Goal: Navigation & Orientation: Find specific page/section

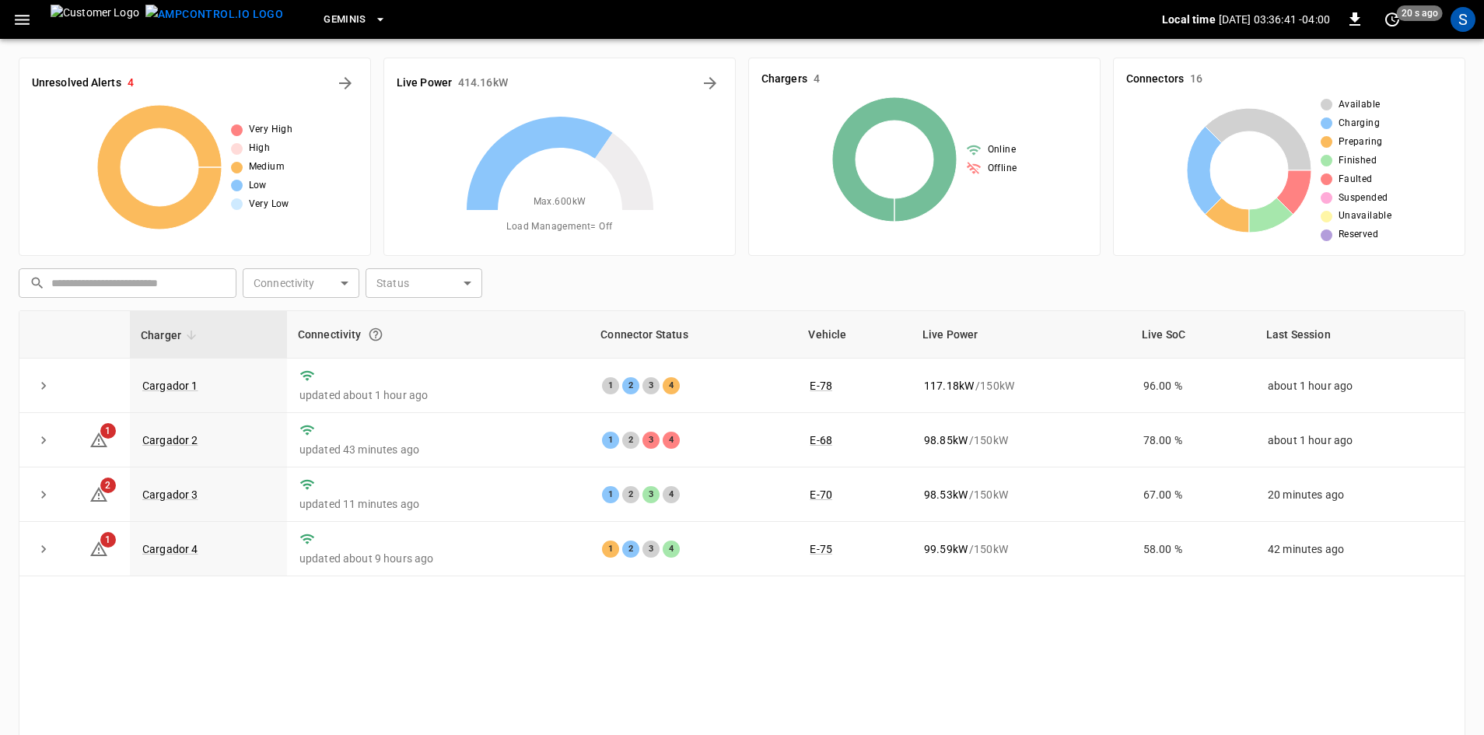
drag, startPoint x: 0, startPoint y: 0, endPoint x: 202, endPoint y: 265, distance: 333.5
drag, startPoint x: 182, startPoint y: 272, endPoint x: 21, endPoint y: 16, distance: 302.9
click at [21, 16] on icon "button" at bounding box center [22, 20] width 15 height 10
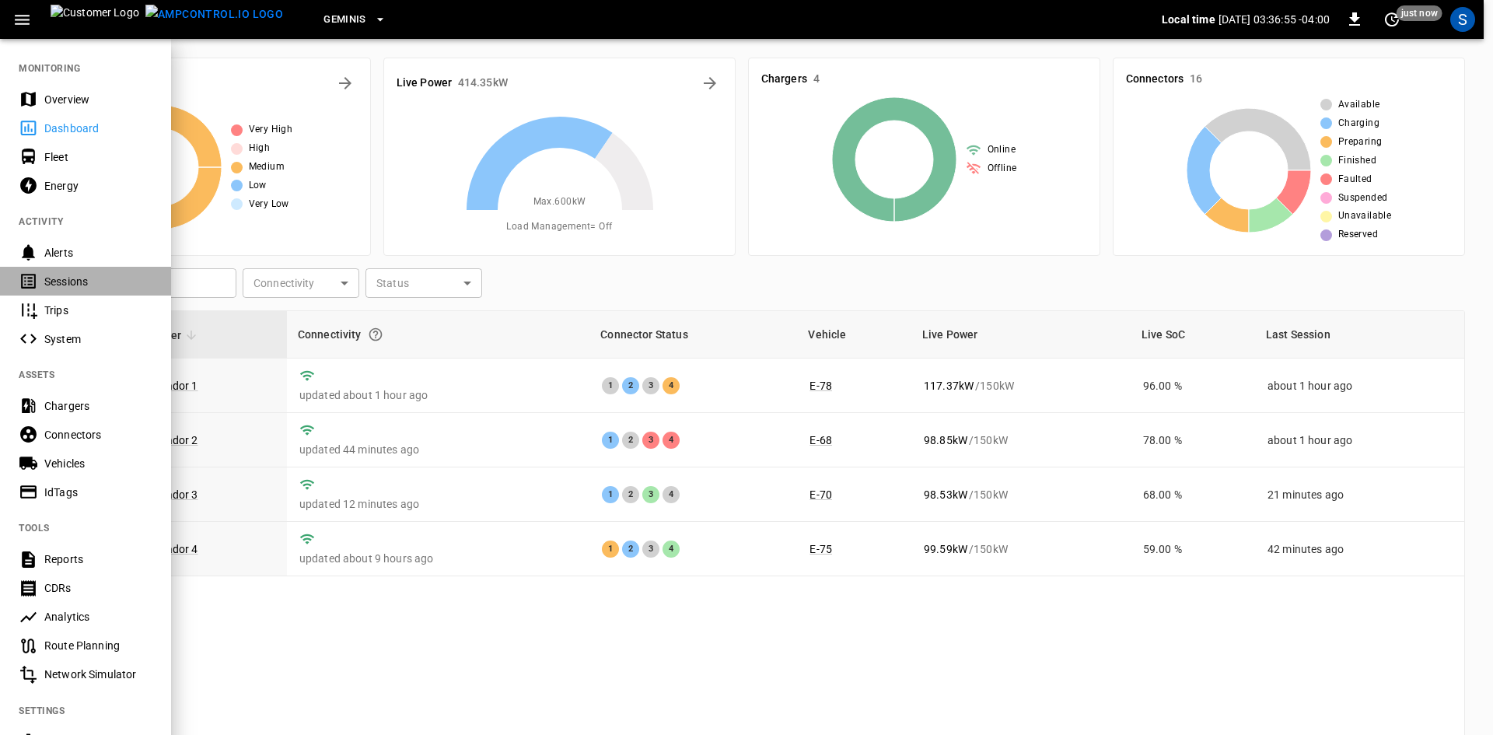
click at [92, 267] on div "Sessions" at bounding box center [85, 281] width 171 height 29
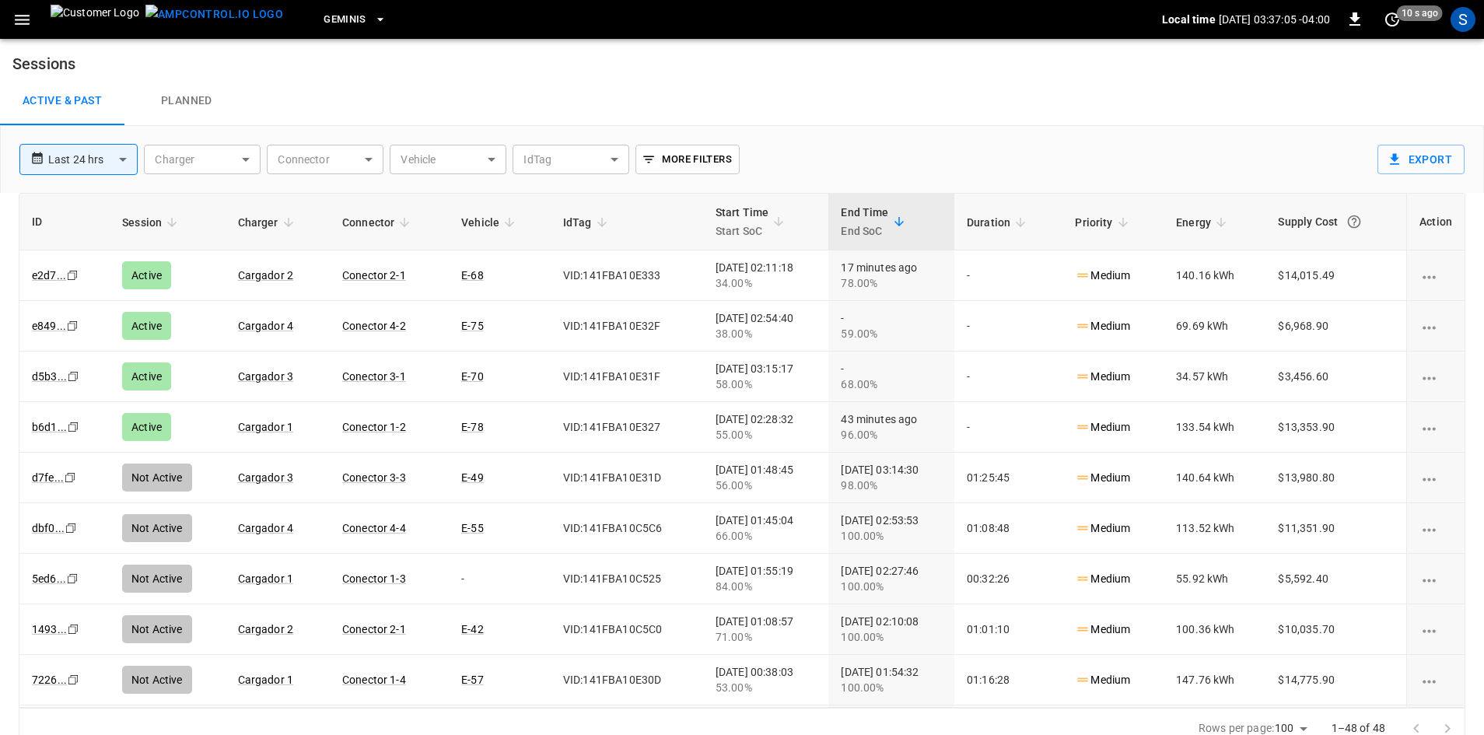
click at [17, 19] on icon "button" at bounding box center [22, 20] width 15 height 10
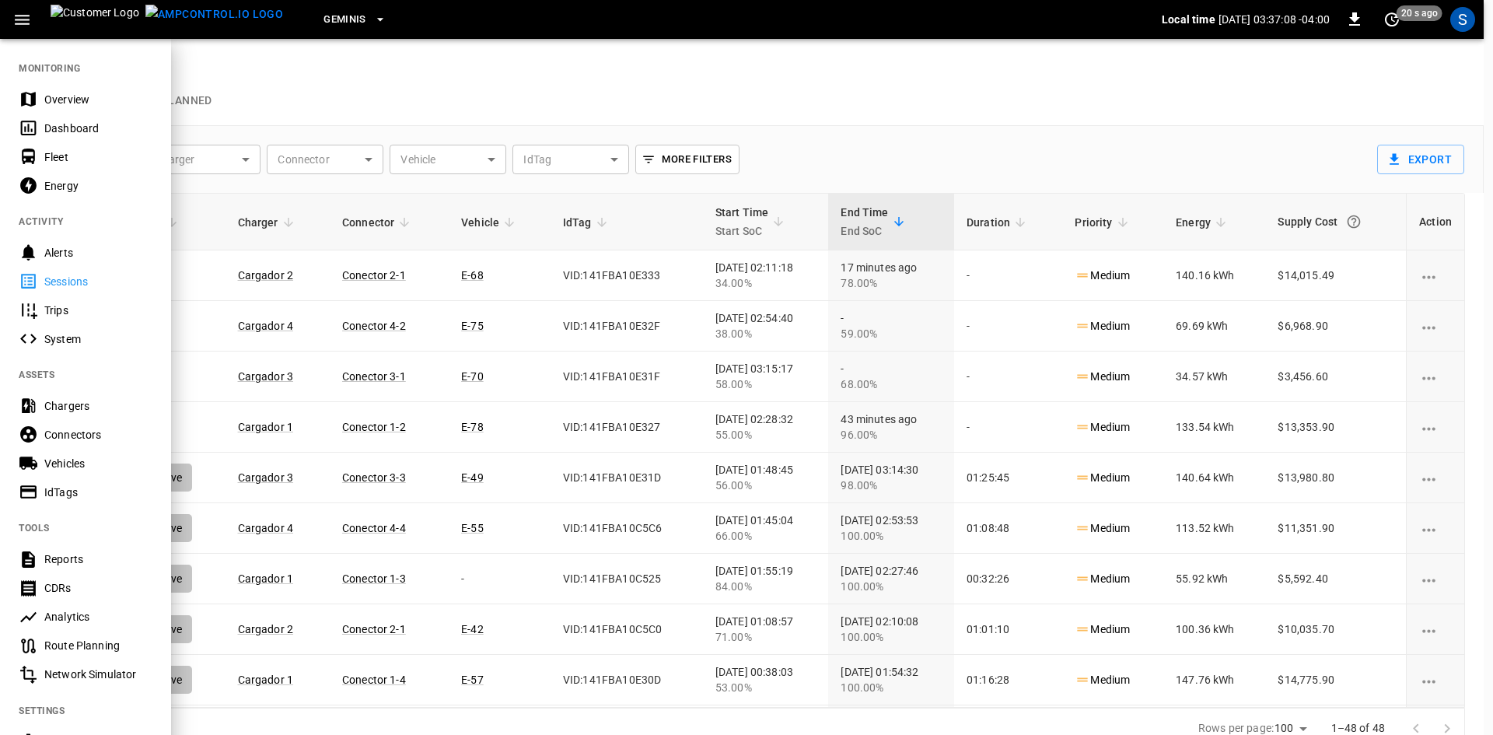
click at [78, 129] on div "Dashboard" at bounding box center [98, 129] width 108 height 16
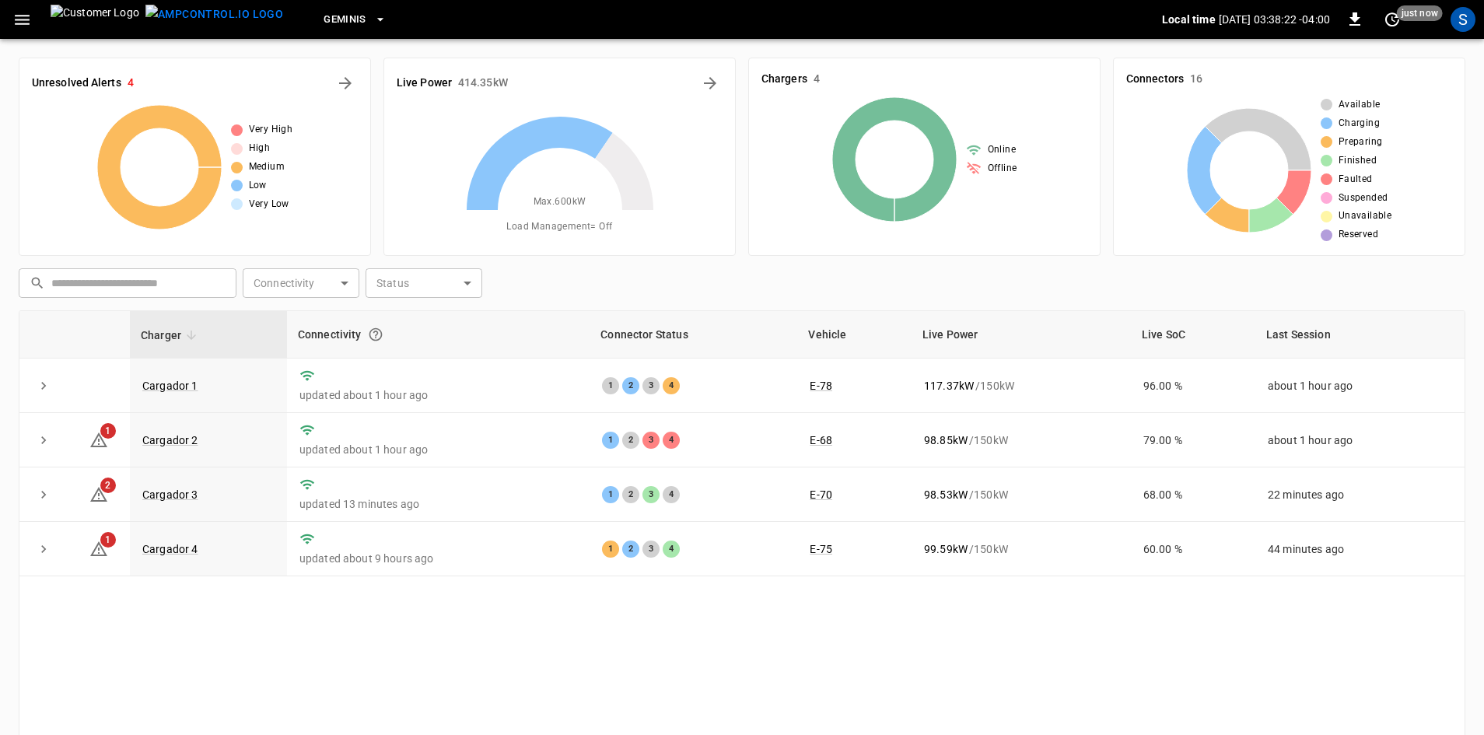
click at [19, 13] on icon "button" at bounding box center [21, 19] width 19 height 19
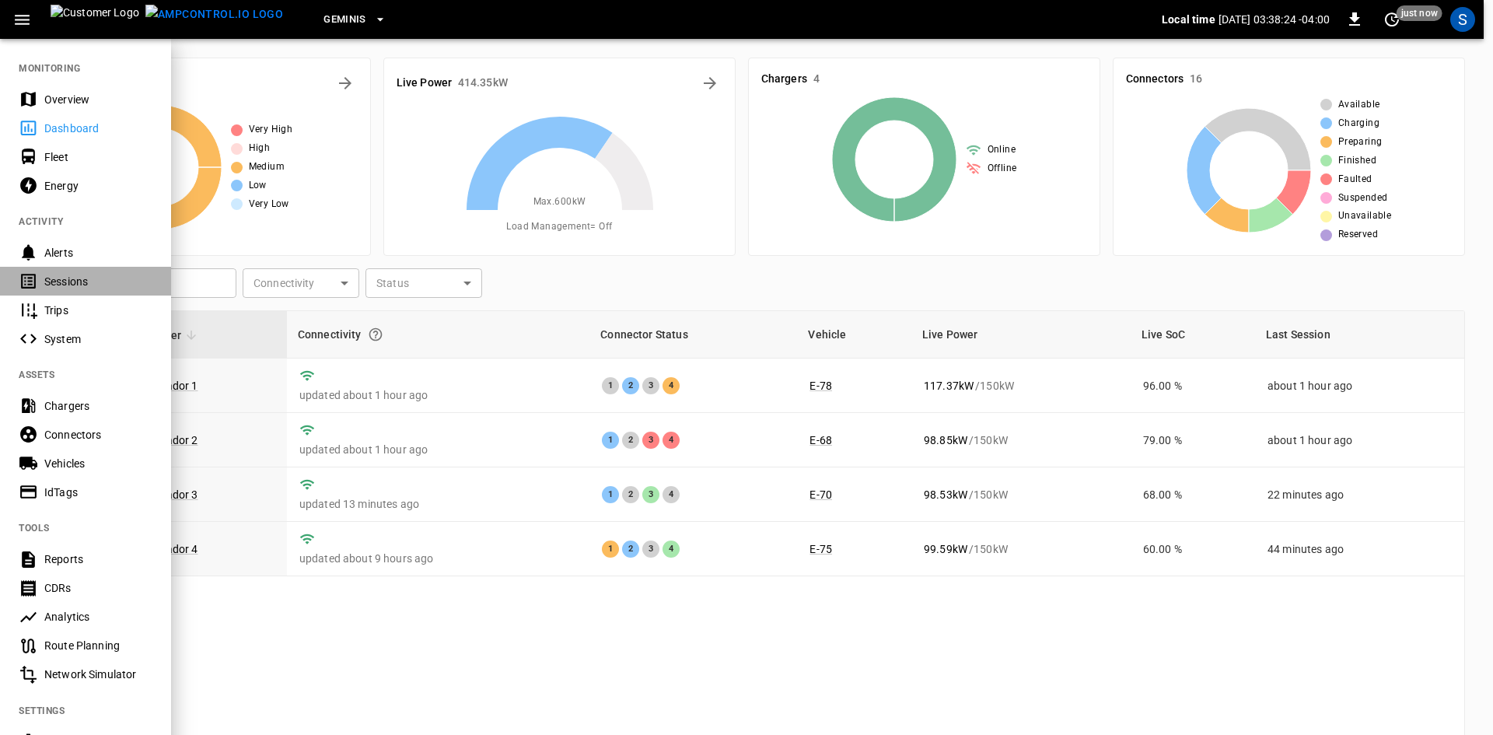
click at [66, 282] on div "Sessions" at bounding box center [98, 282] width 108 height 16
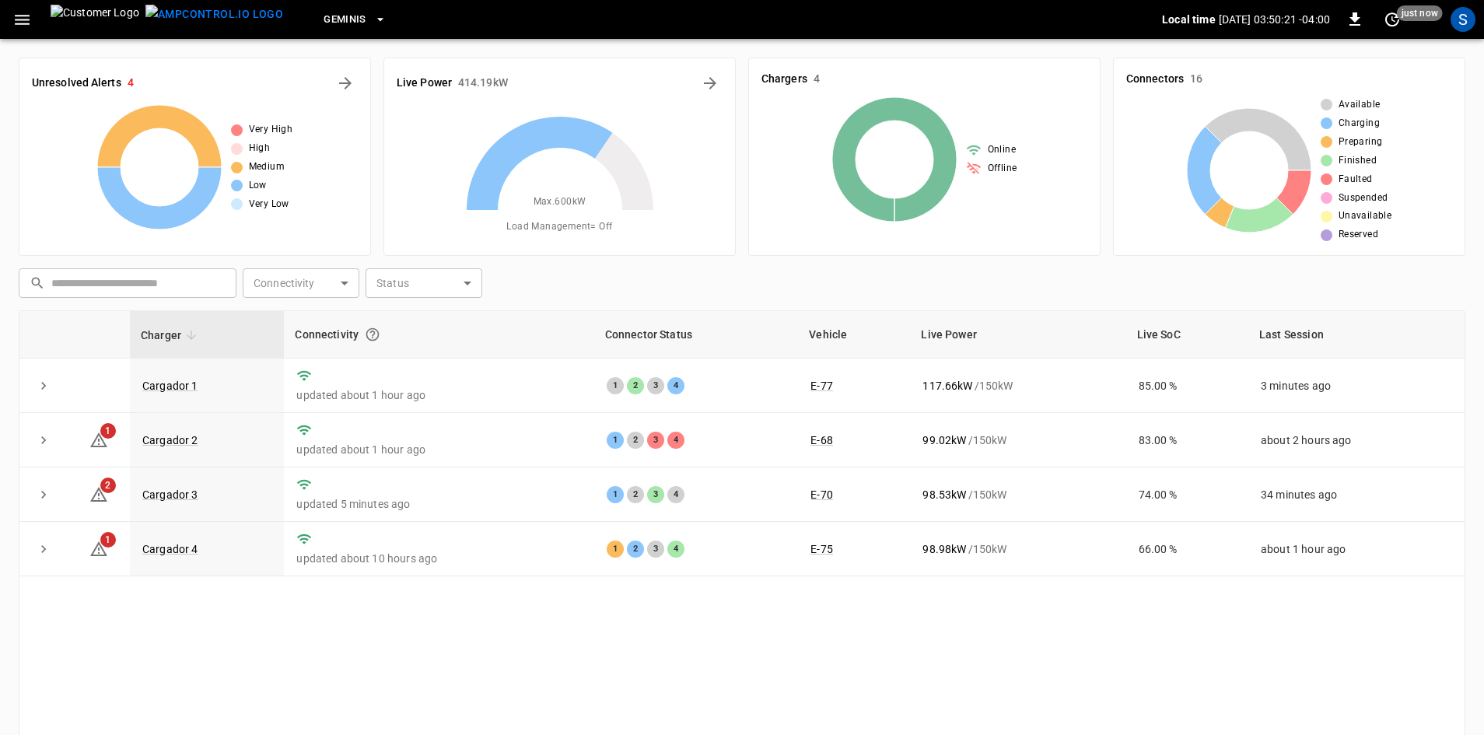
click at [6, 5] on button "button" at bounding box center [22, 19] width 32 height 29
